Goal: Consume media (video, audio): Consume media (video, audio)

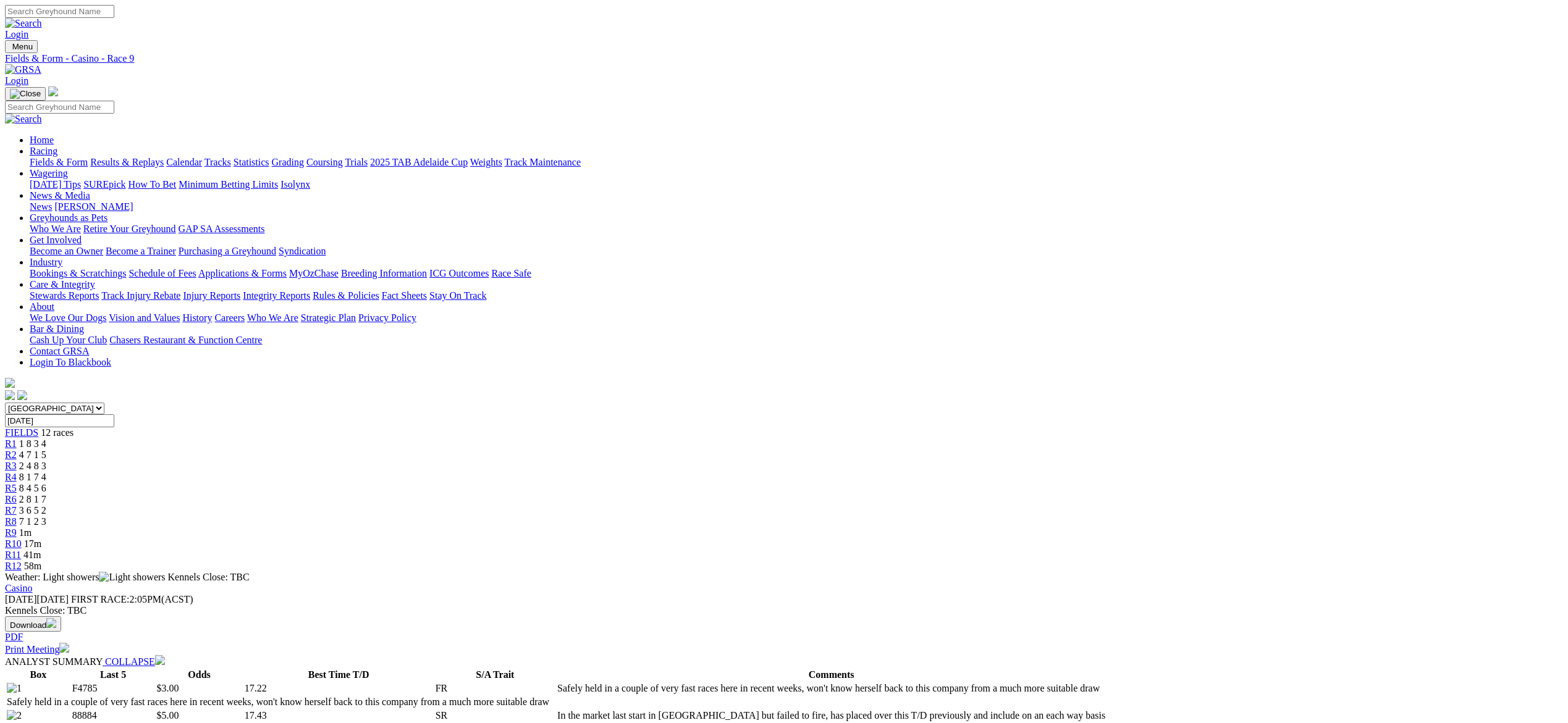
click at [88, 157] on link "Fields & Form" at bounding box center [59, 162] width 58 height 11
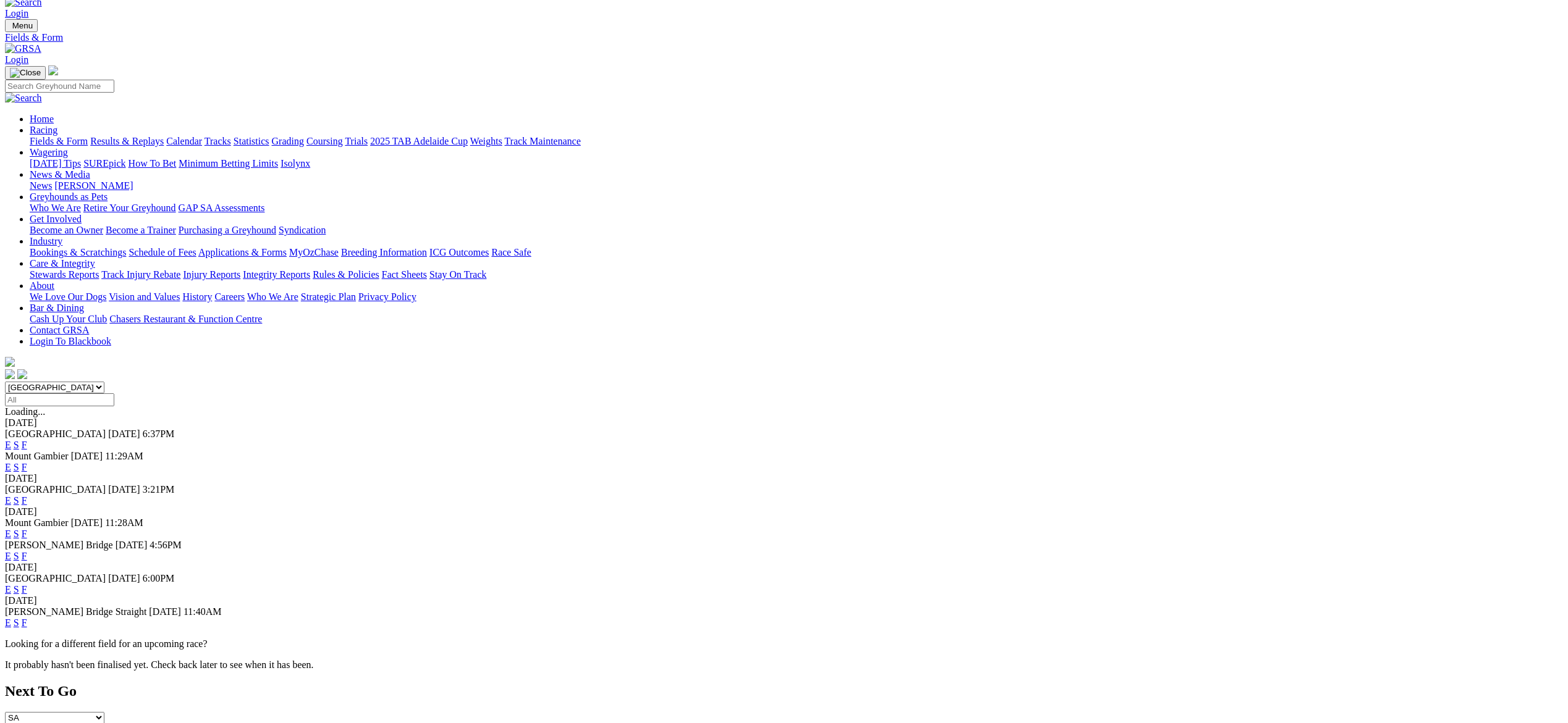
scroll to position [45, 0]
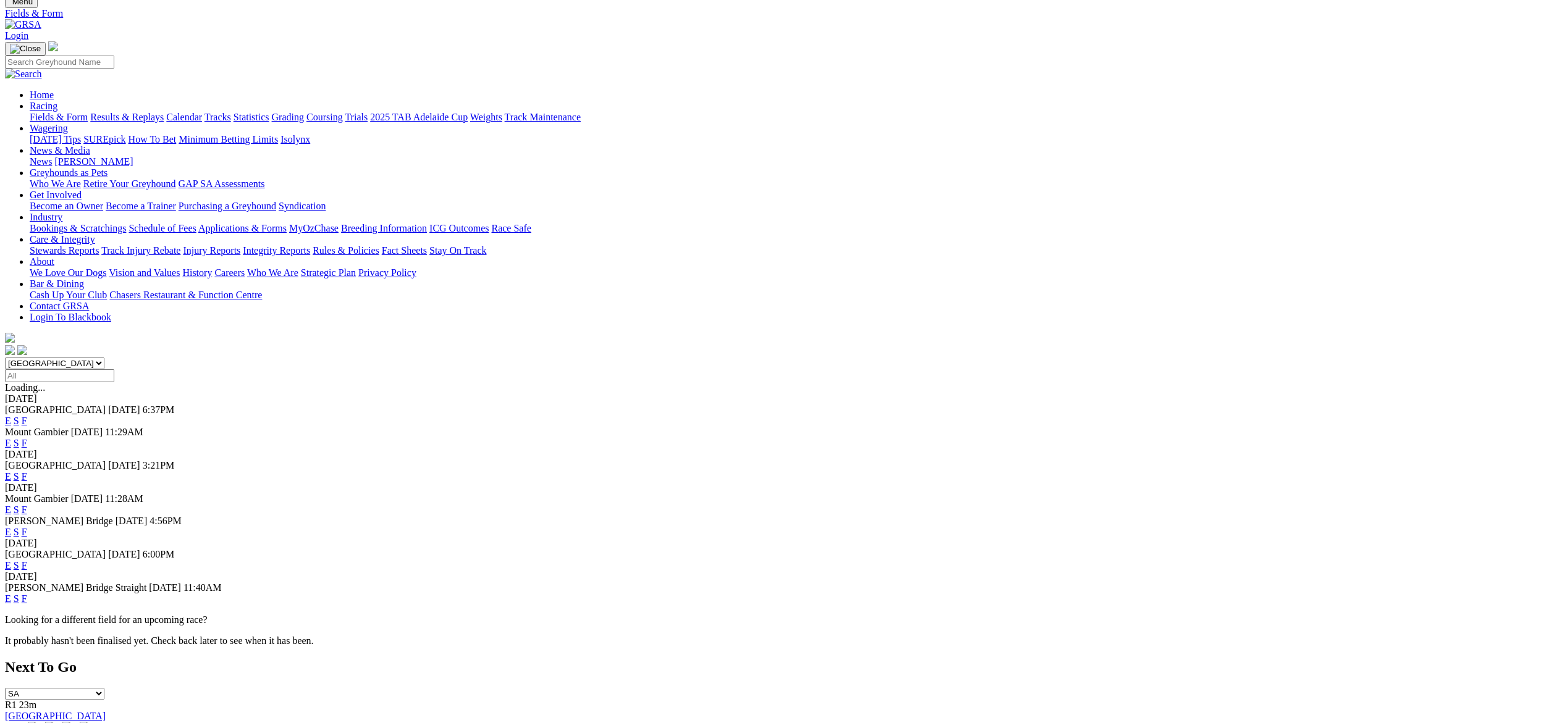
click at [105, 357] on select "South Australia New South Wales Northern Territory Queensland Tasmania Victoria…" at bounding box center [55, 363] width 100 height 12
select select "QLD"
click at [105, 357] on select "South Australia New South Wales Northern Territory Queensland Tasmania Victoria…" at bounding box center [55, 363] width 100 height 12
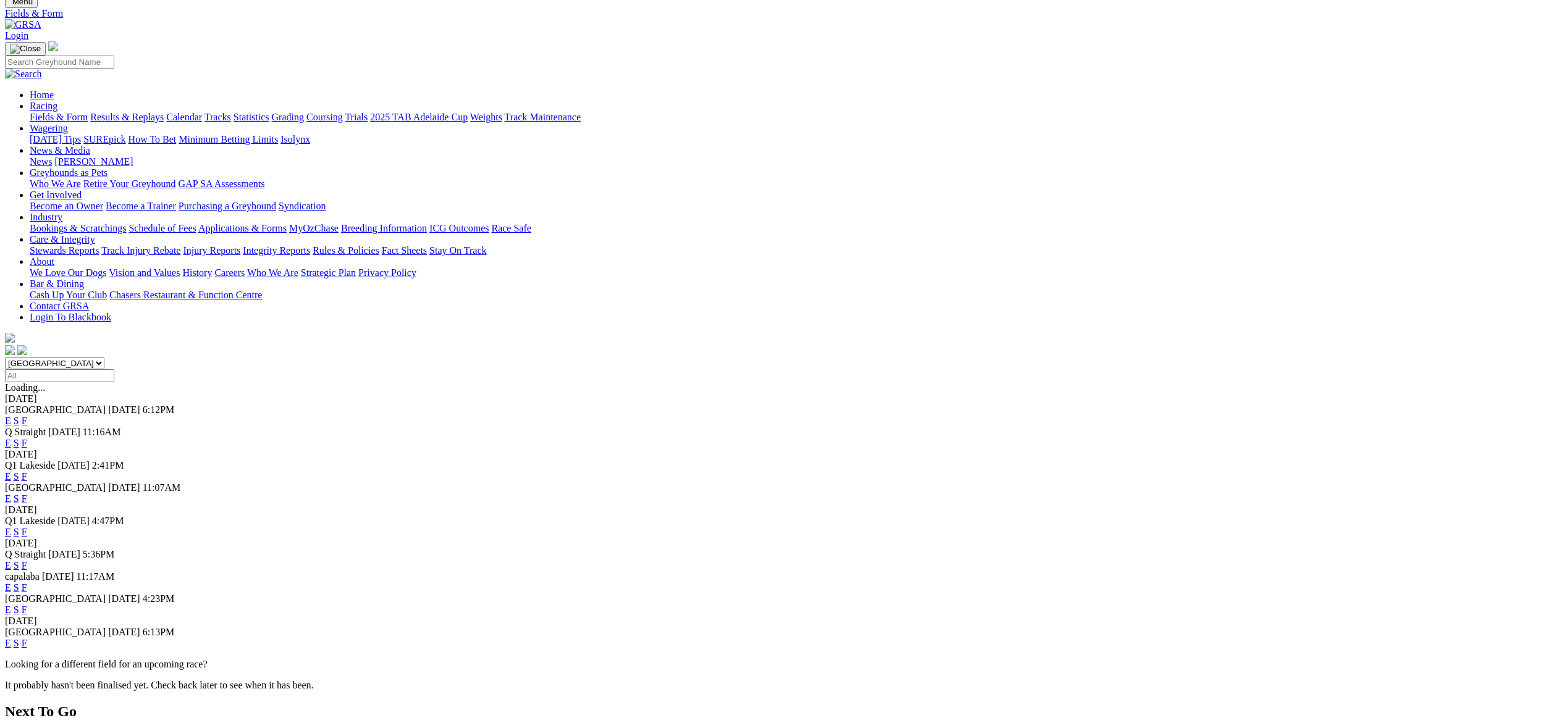
click at [11, 415] on link "E" at bounding box center [8, 420] width 6 height 11
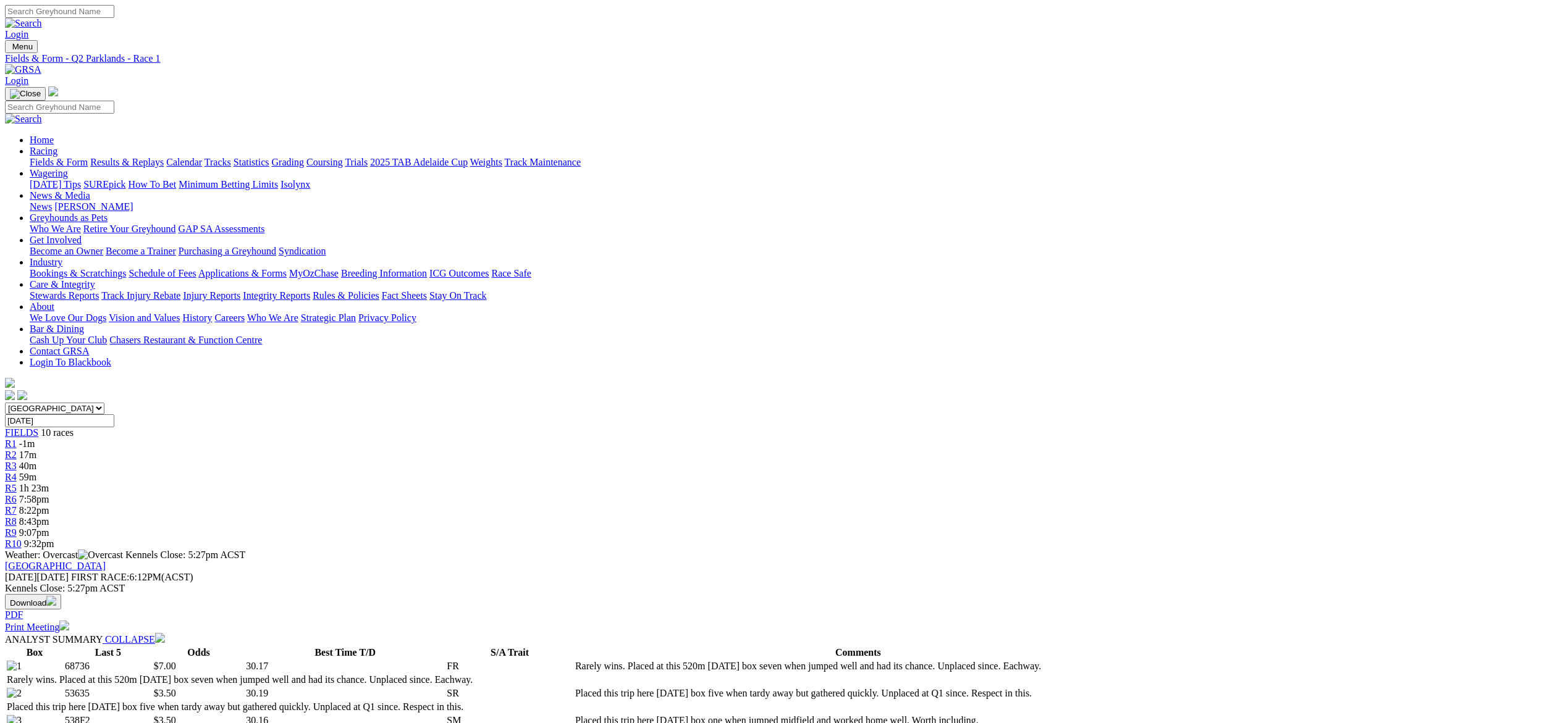
scroll to position [47, 0]
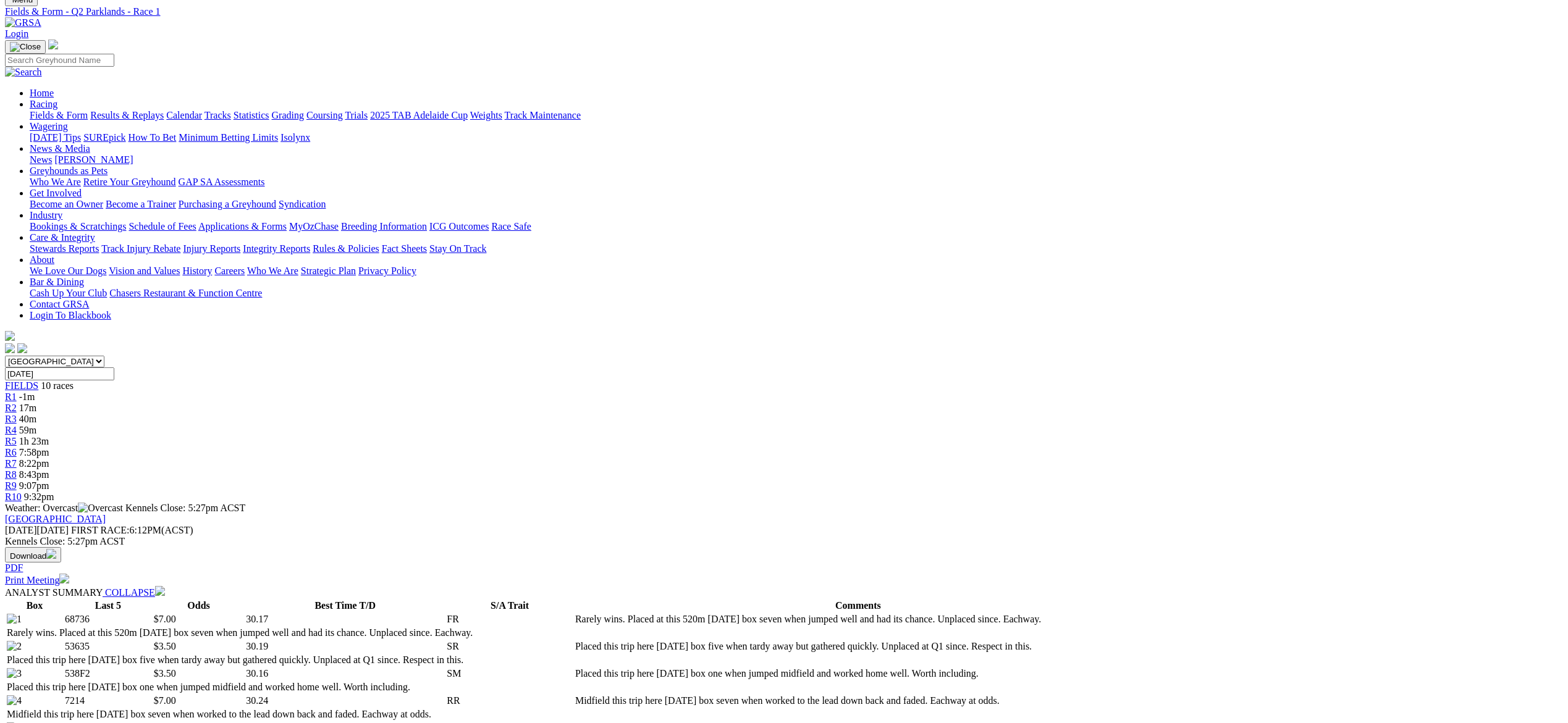
click at [17, 402] on link "R2" at bounding box center [11, 407] width 12 height 11
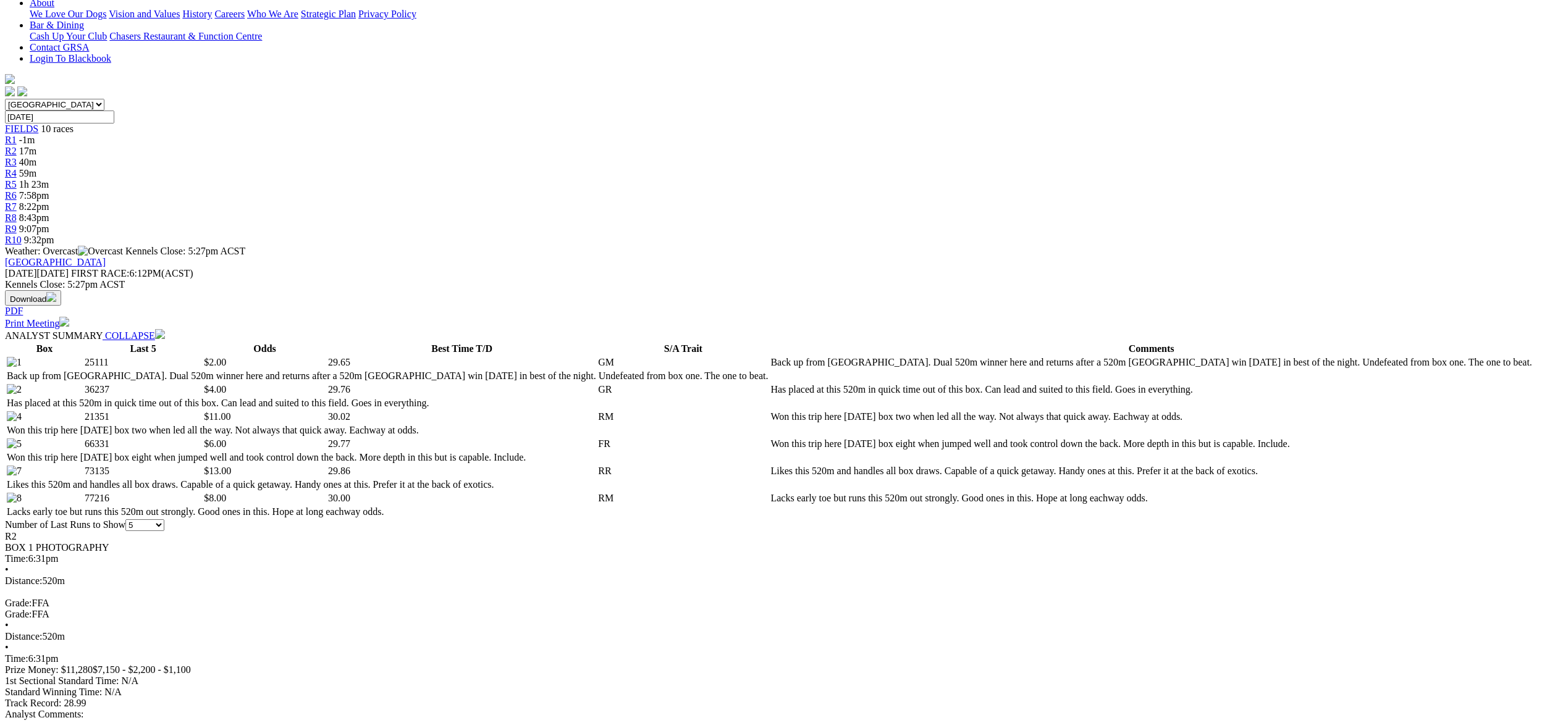
scroll to position [329, 0]
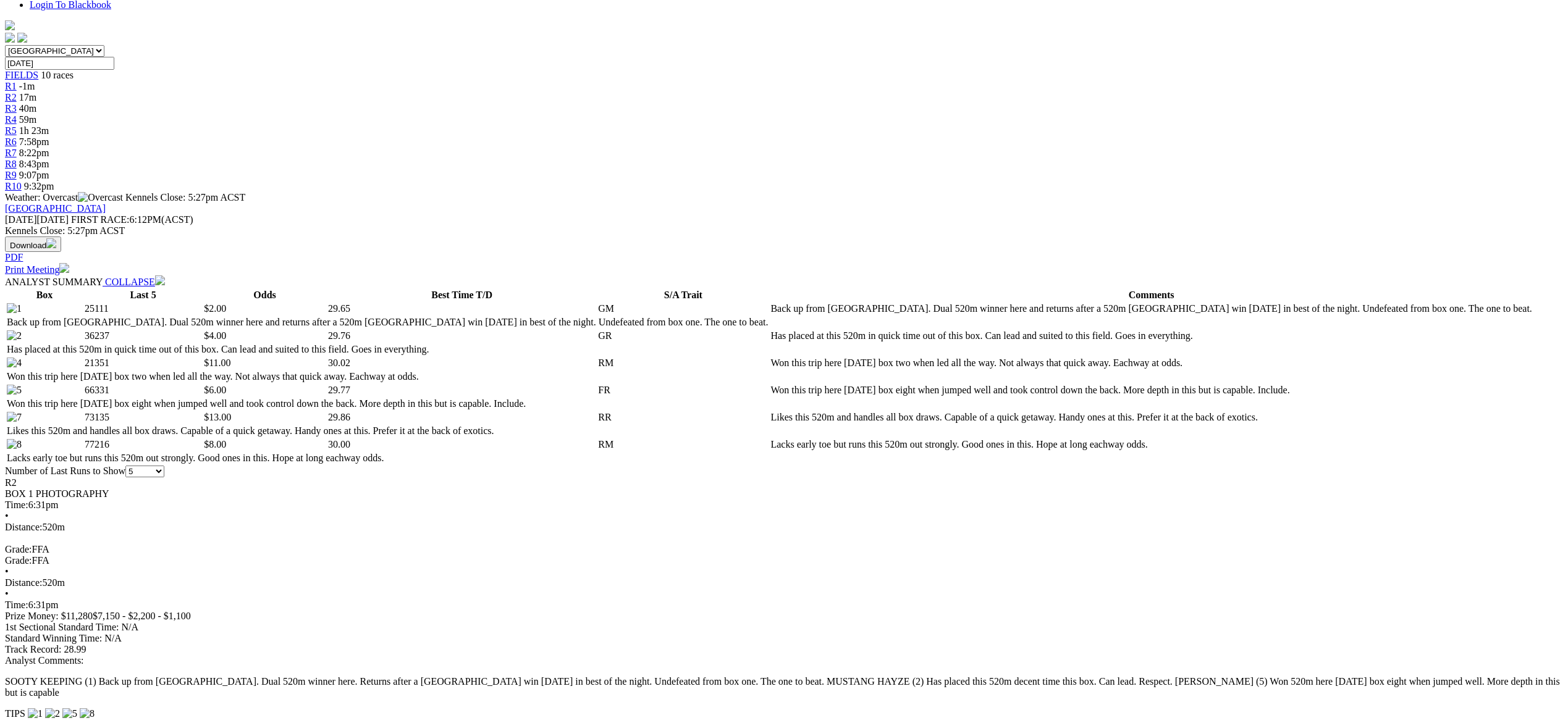
scroll to position [377, 0]
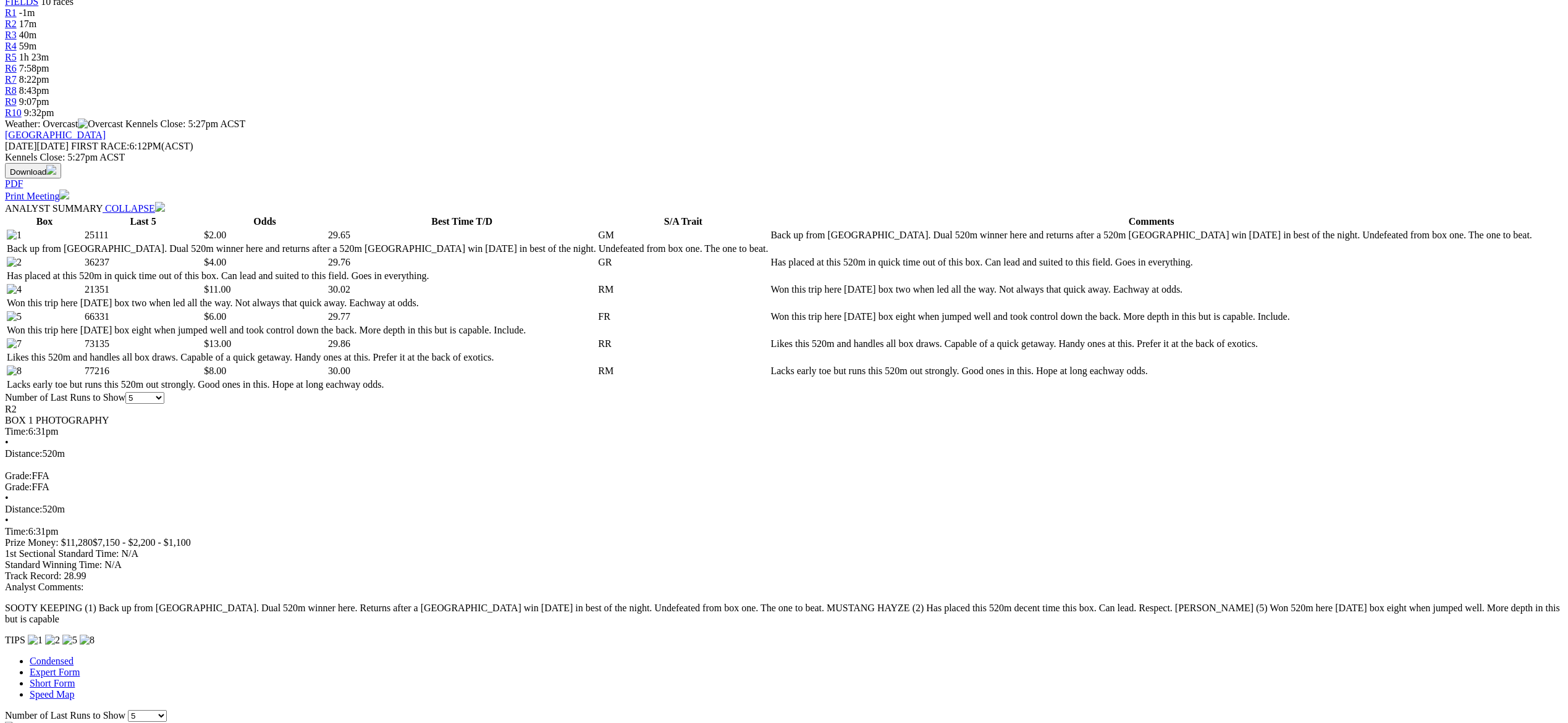
scroll to position [432, 0]
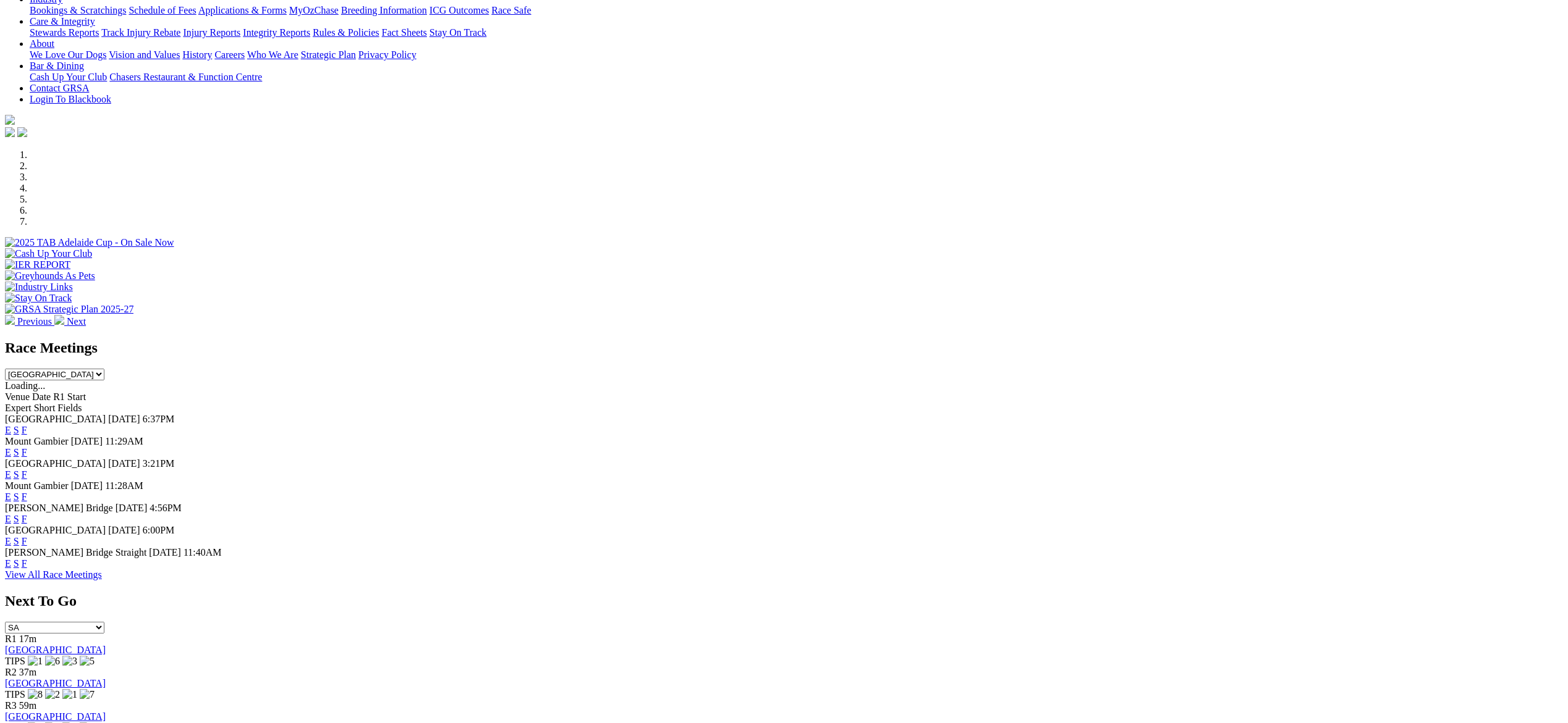
scroll to position [242, 0]
click at [105, 368] on select "[GEOGRAPHIC_DATA] [GEOGRAPHIC_DATA] [GEOGRAPHIC_DATA] [GEOGRAPHIC_DATA] [GEOGRA…" at bounding box center [55, 374] width 100 height 12
select select "[GEOGRAPHIC_DATA]"
click at [105, 368] on select "[GEOGRAPHIC_DATA] [GEOGRAPHIC_DATA] [GEOGRAPHIC_DATA] [GEOGRAPHIC_DATA] [GEOGRA…" at bounding box center [55, 374] width 100 height 12
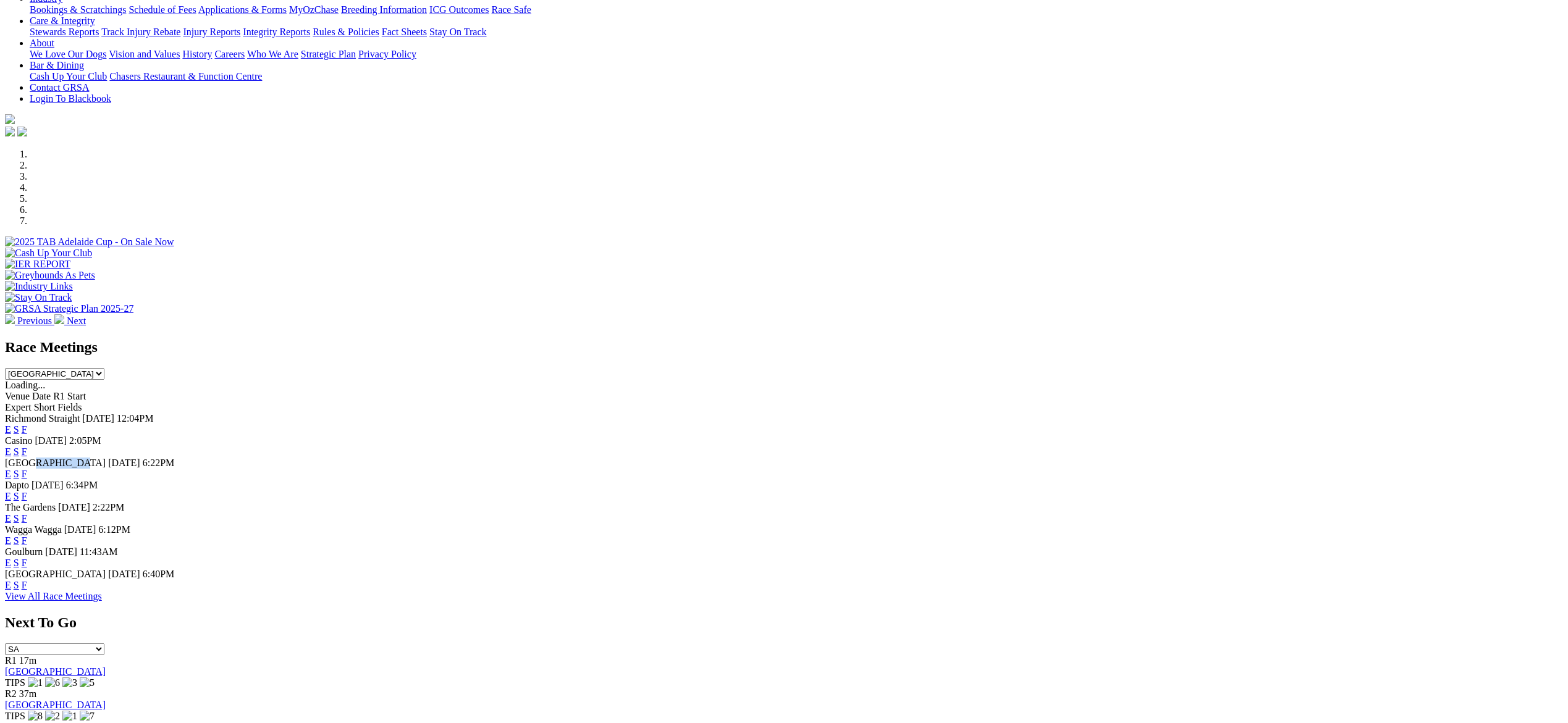
drag, startPoint x: 423, startPoint y: 416, endPoint x: 604, endPoint y: 445, distance: 183.3
click at [472, 458] on div "[GEOGRAPHIC_DATA] [DATE] 6:22PM E S F" at bounding box center [784, 469] width 1558 height 22
click at [859, 469] on div "E S F" at bounding box center [784, 475] width 1558 height 11
click at [11, 469] on link "E" at bounding box center [8, 474] width 6 height 11
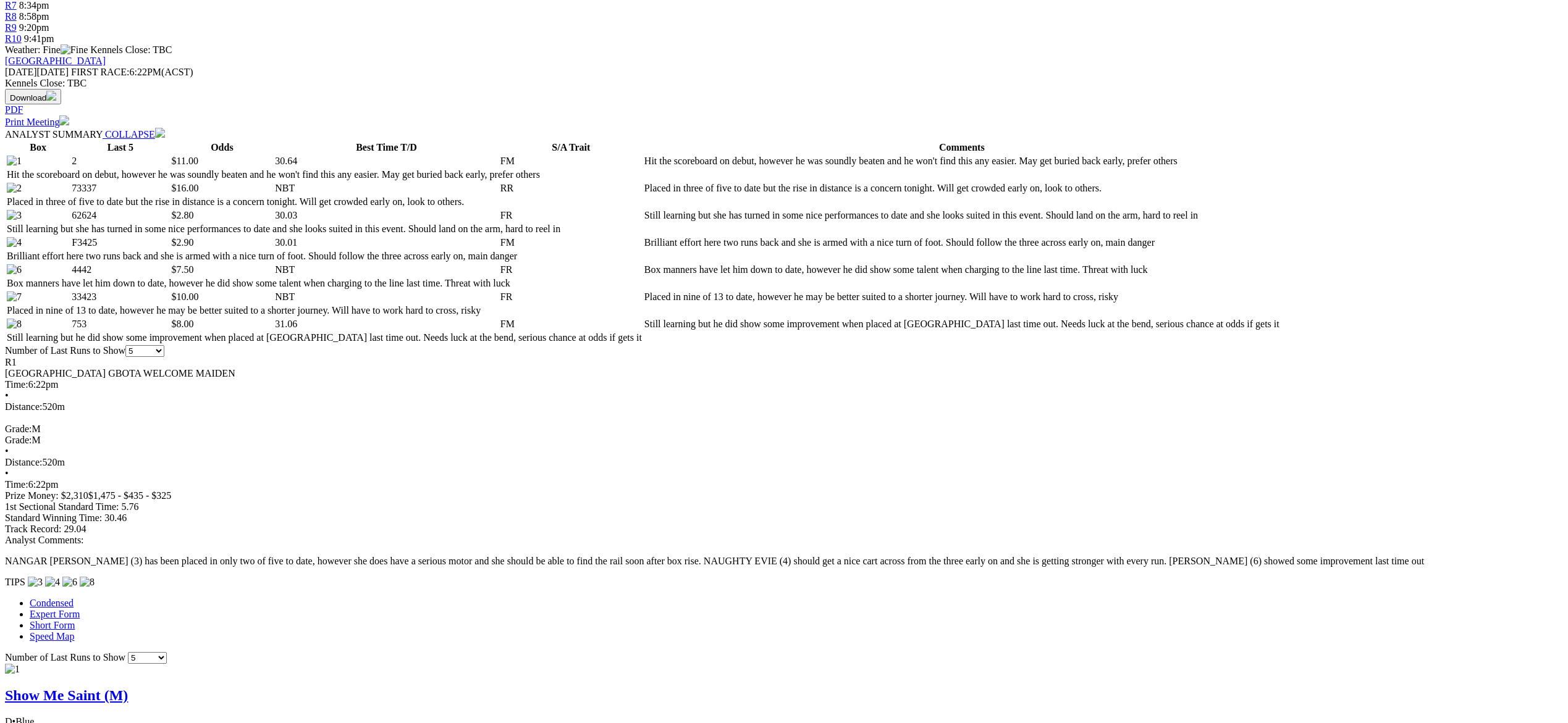
scroll to position [516, 0]
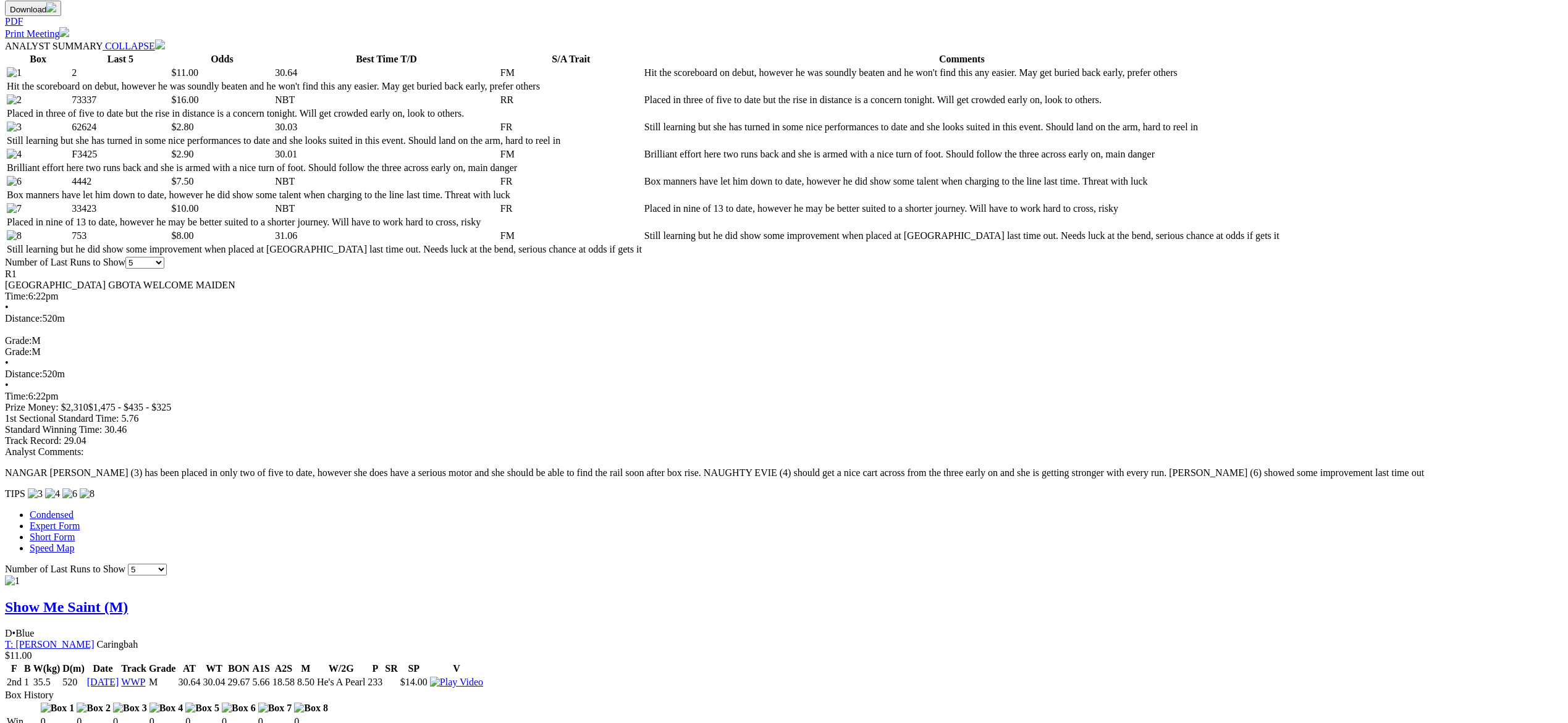
scroll to position [595, 0]
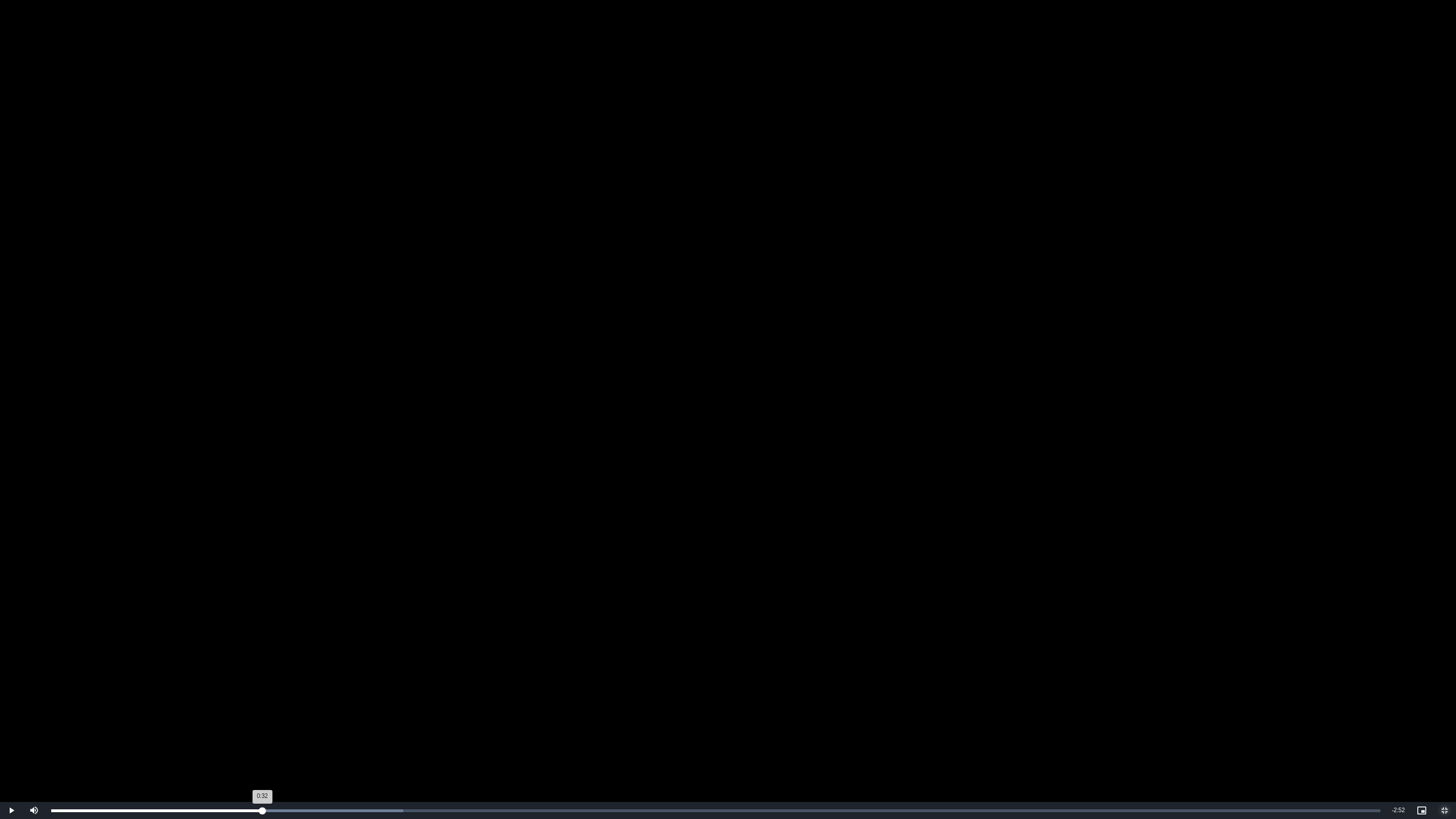
click at [262, 665] on div "Loaded : 26.50% 0:32 0:32" at bounding box center [715, 810] width 1341 height 17
click at [406, 665] on div "Loaded : 47.11% 0:54 0:42" at bounding box center [715, 810] width 1341 height 17
click at [461, 665] on div "Loaded : 50.05% 1:03 0:54" at bounding box center [715, 810] width 1329 height 3
click at [1443, 665] on span "Video Player" at bounding box center [1445, 810] width 23 height 0
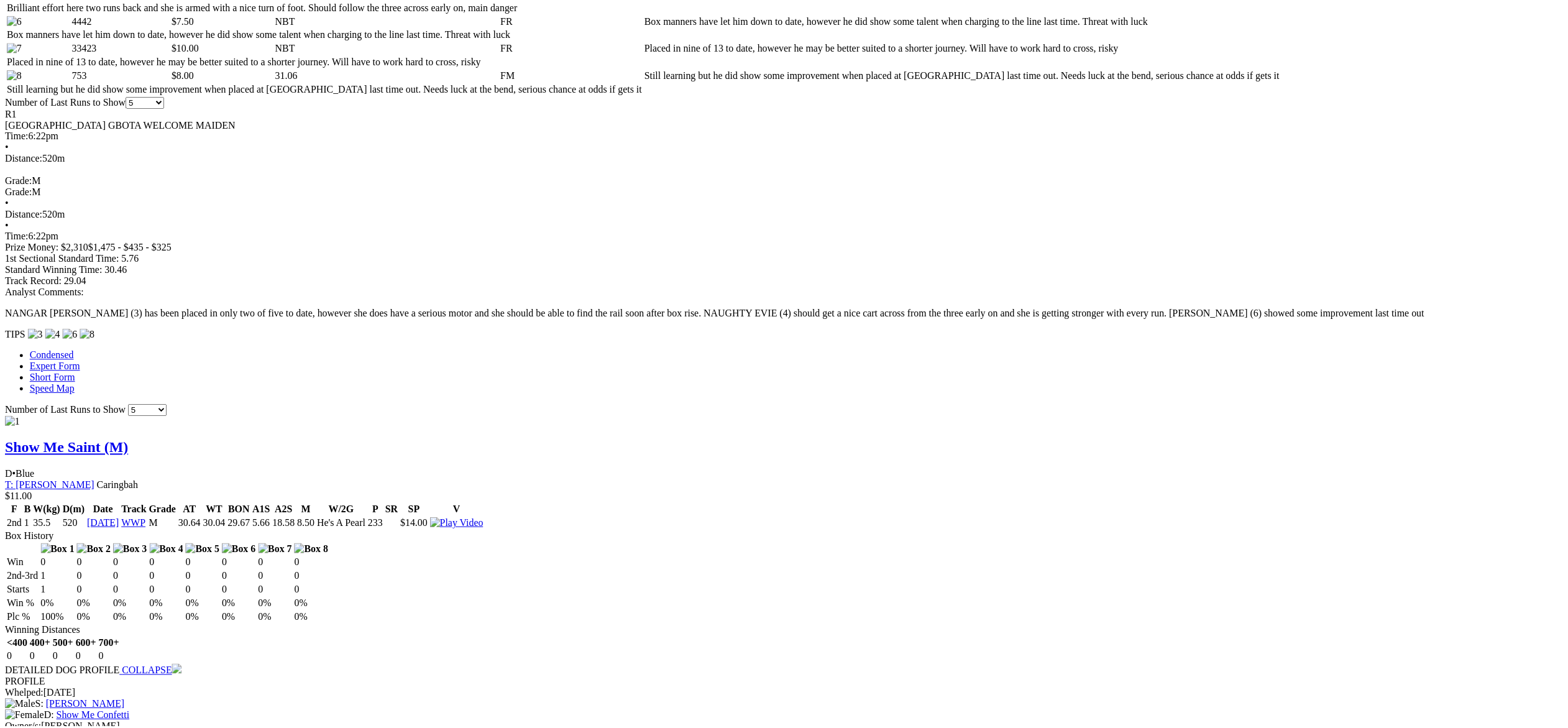
scroll to position [763, 0]
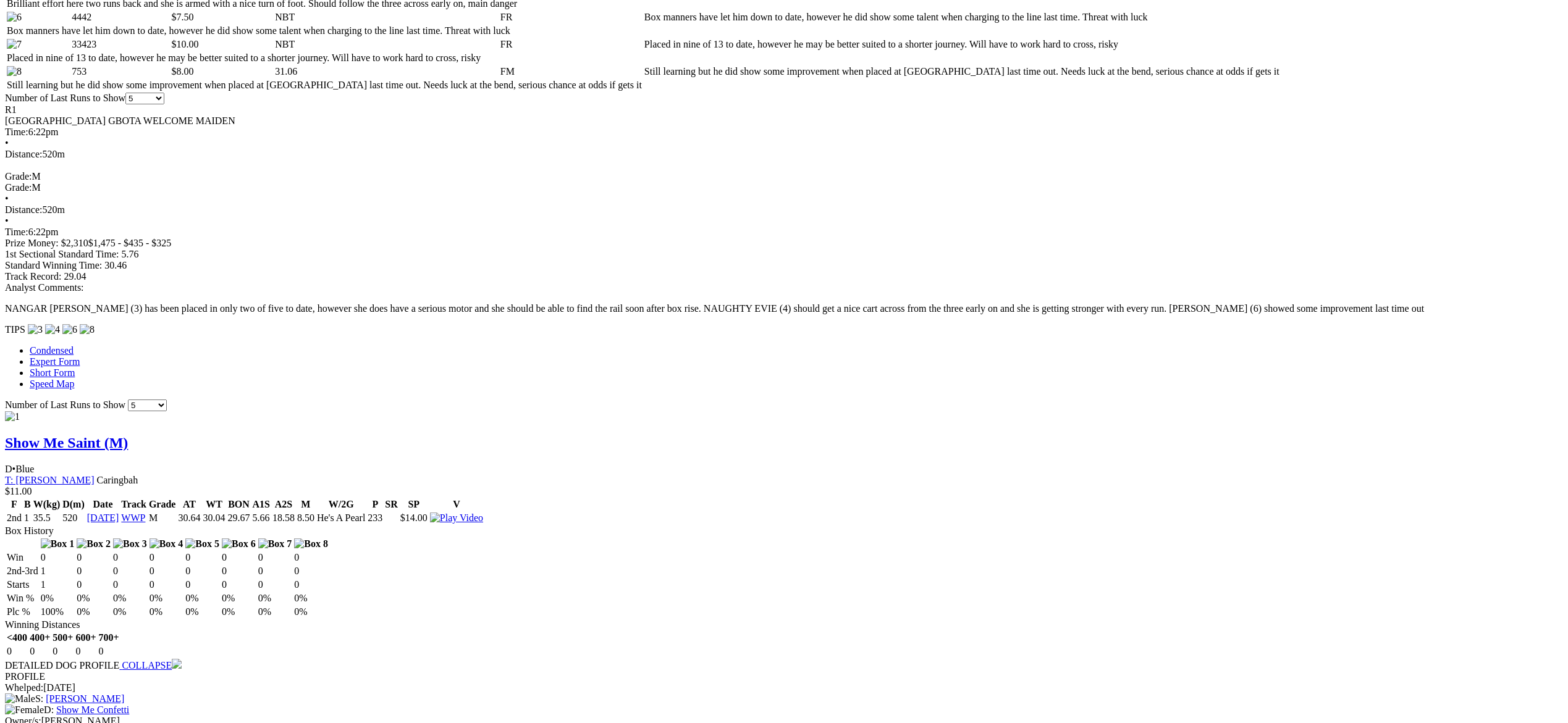
drag, startPoint x: 724, startPoint y: 245, endPoint x: 739, endPoint y: 247, distance: 15.1
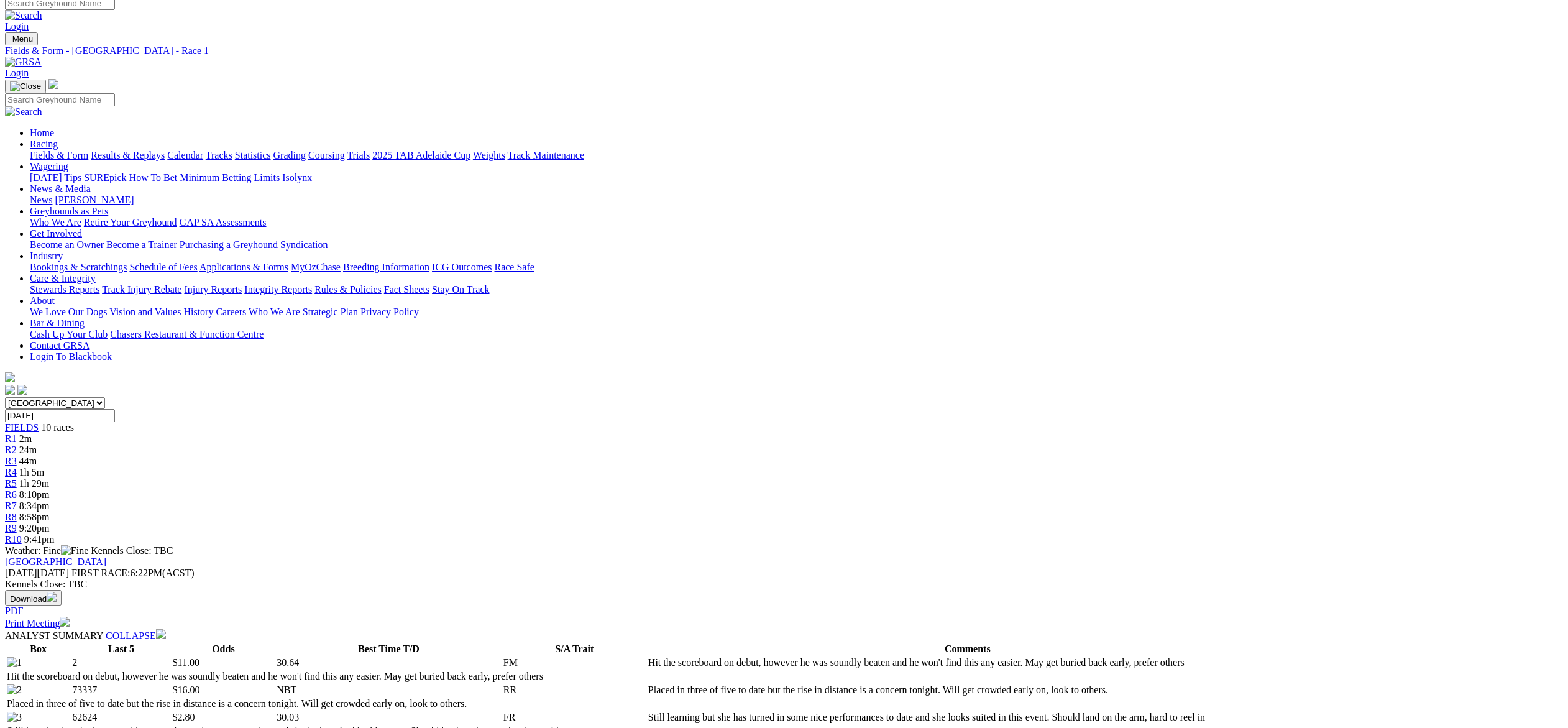
scroll to position [0, 0]
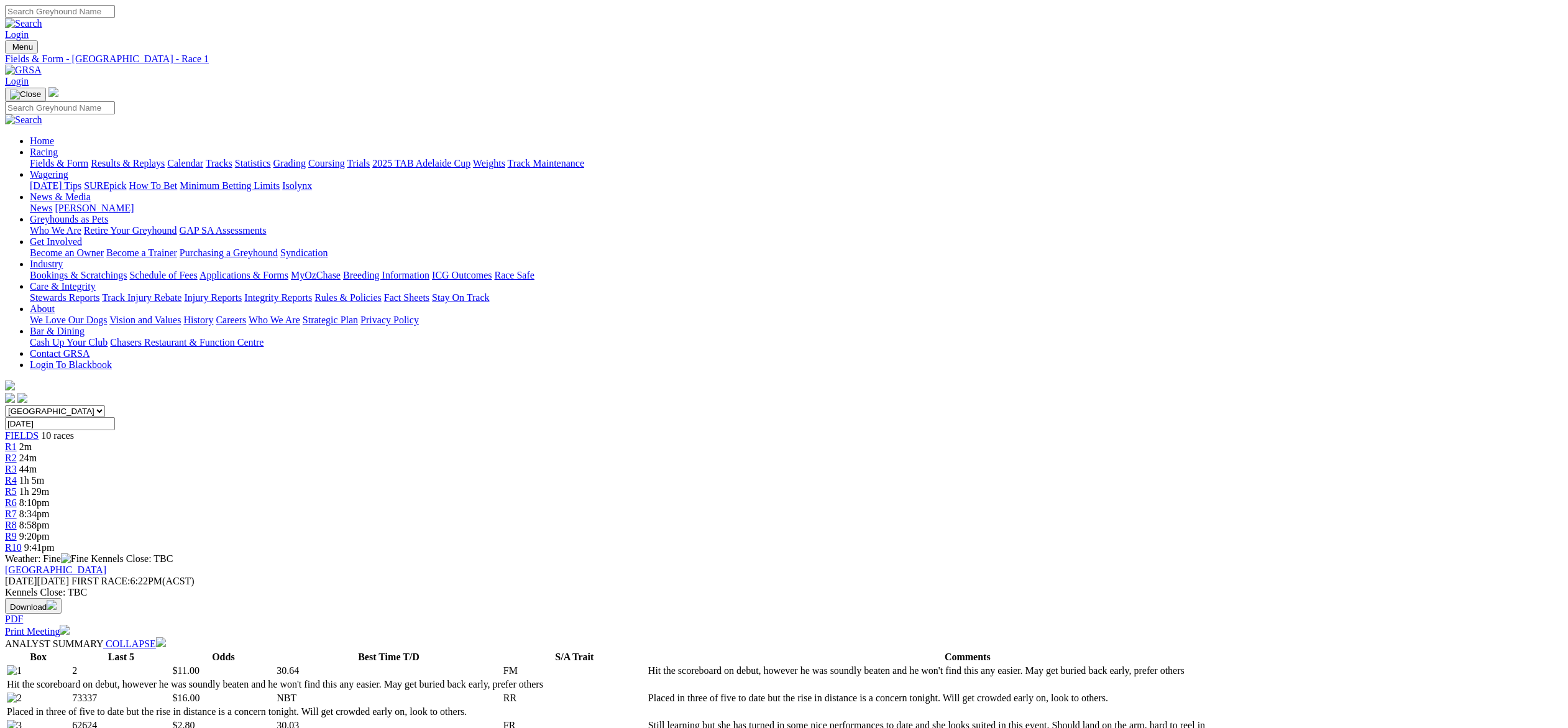
click at [639, 464] on div "R3 44m" at bounding box center [784, 470] width 1558 height 11
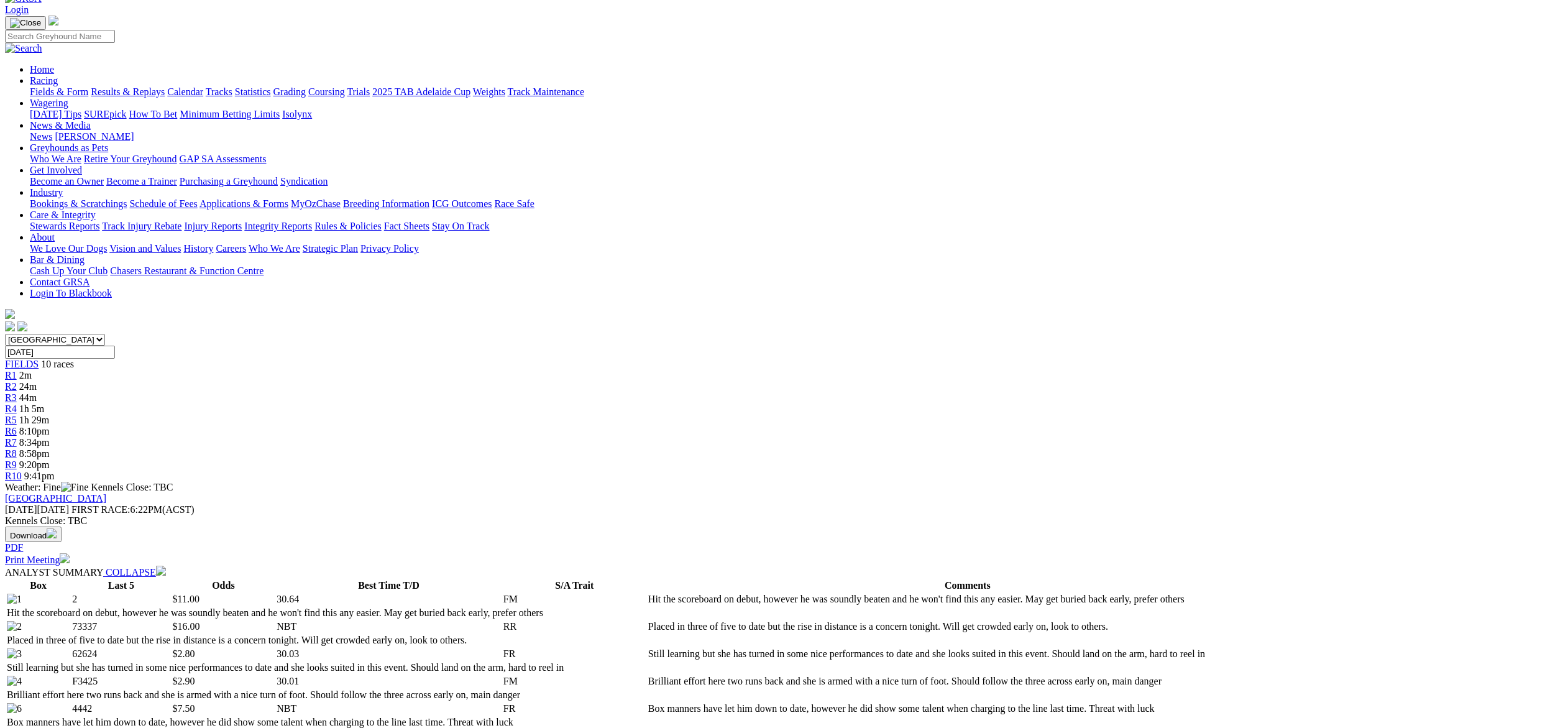
scroll to position [151, 0]
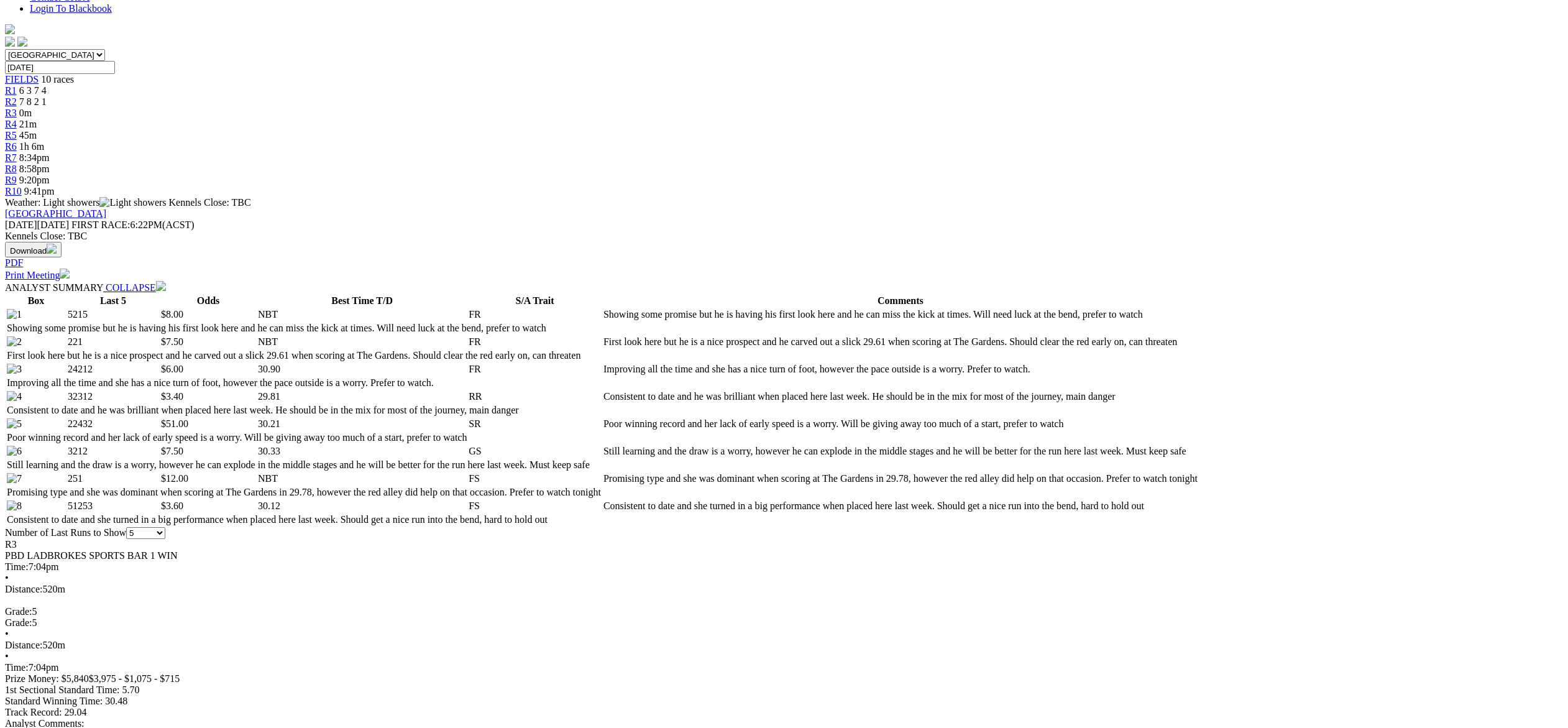
scroll to position [356, 0]
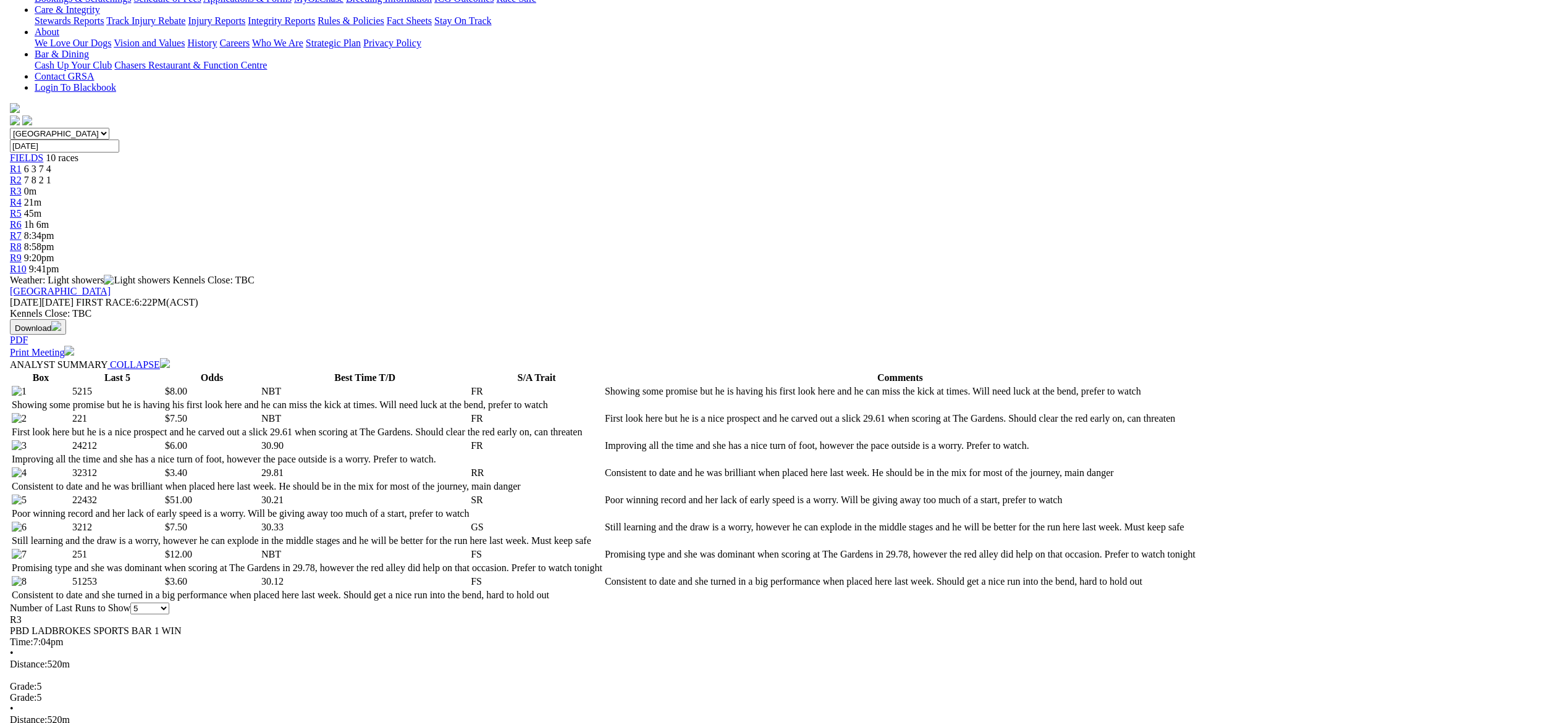
scroll to position [128, 0]
